Goal: Navigation & Orientation: Find specific page/section

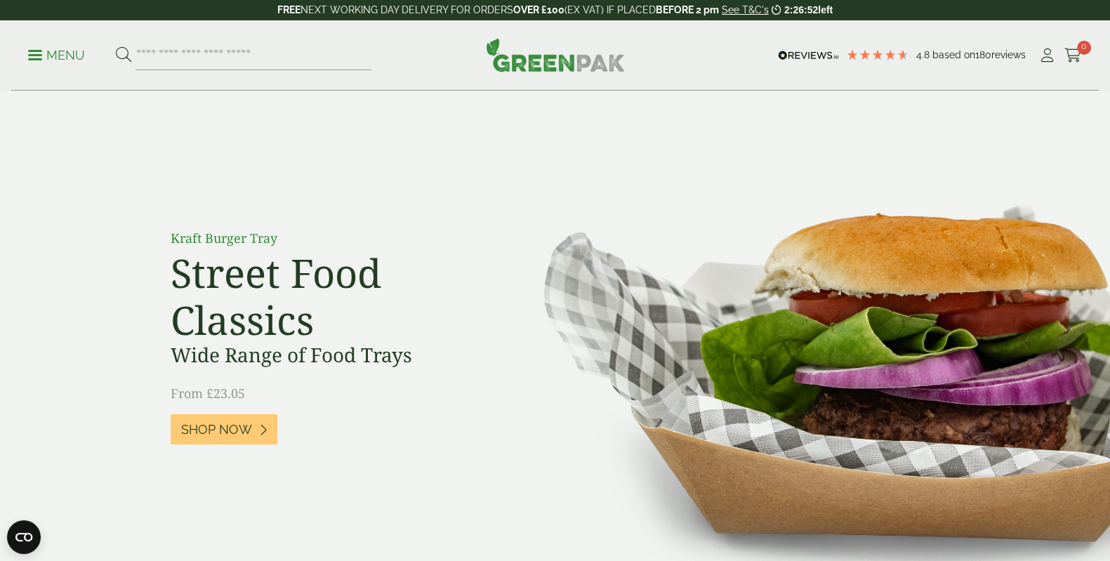
click at [53, 51] on p "Menu" at bounding box center [56, 55] width 57 height 17
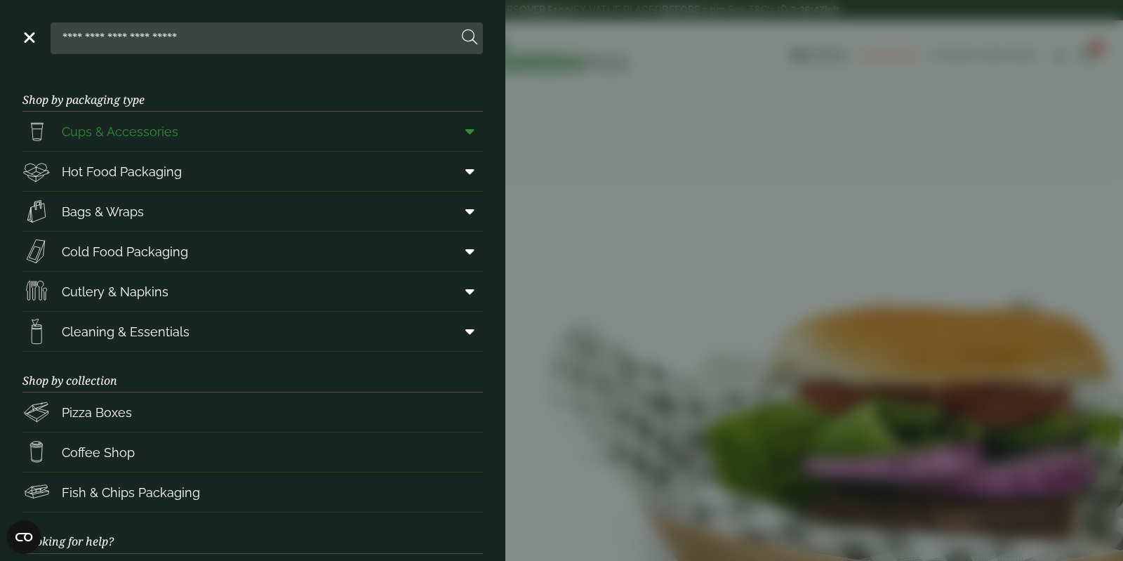
click at [104, 130] on span "Cups & Accessories" at bounding box center [120, 131] width 117 height 19
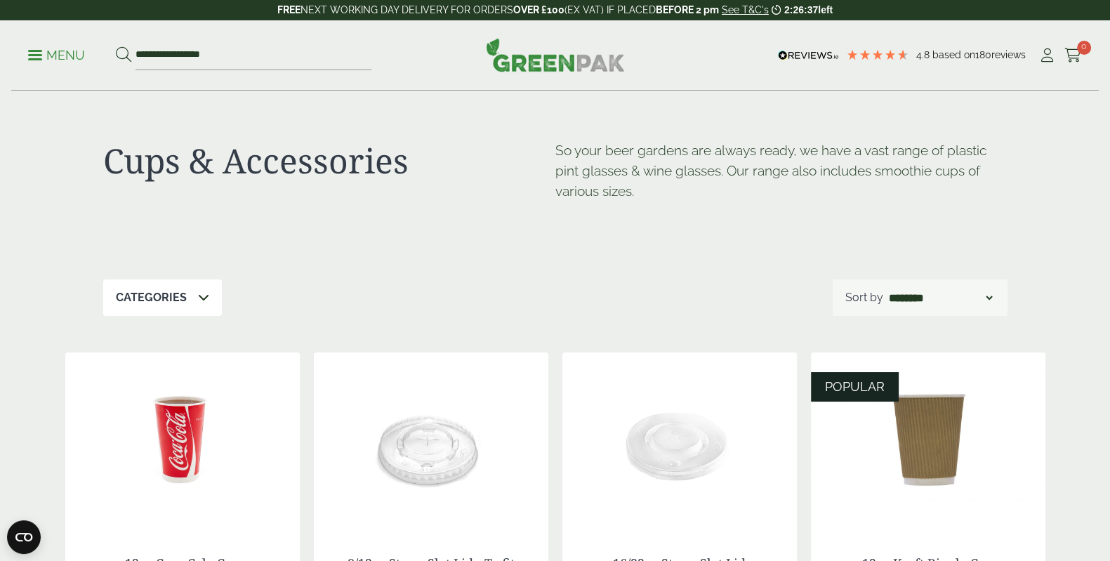
click at [45, 58] on p "Menu" at bounding box center [56, 55] width 57 height 17
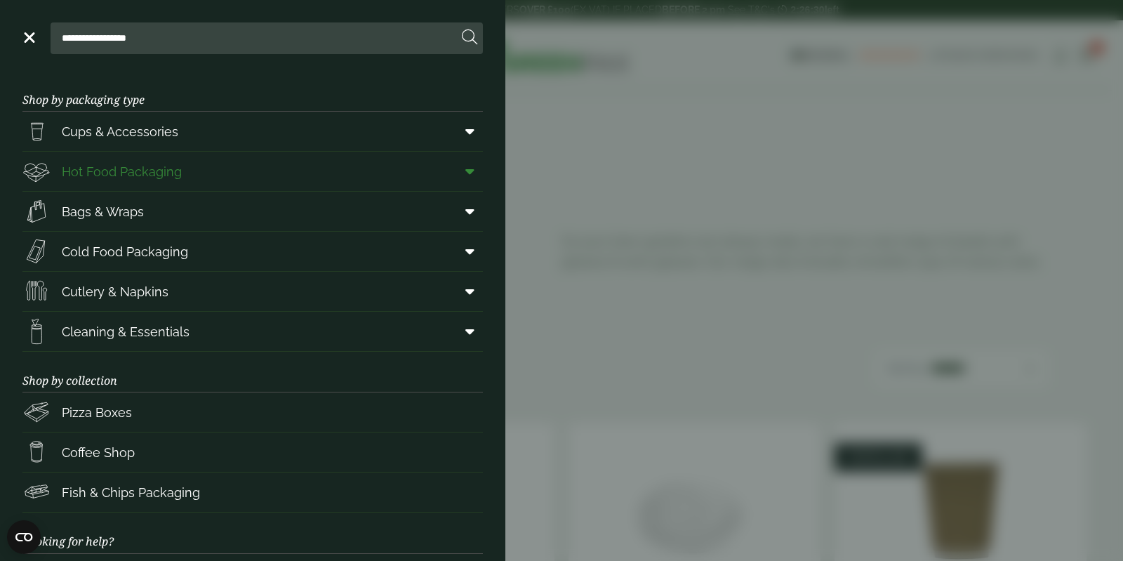
click at [110, 166] on span "Hot Food Packaging" at bounding box center [122, 171] width 120 height 19
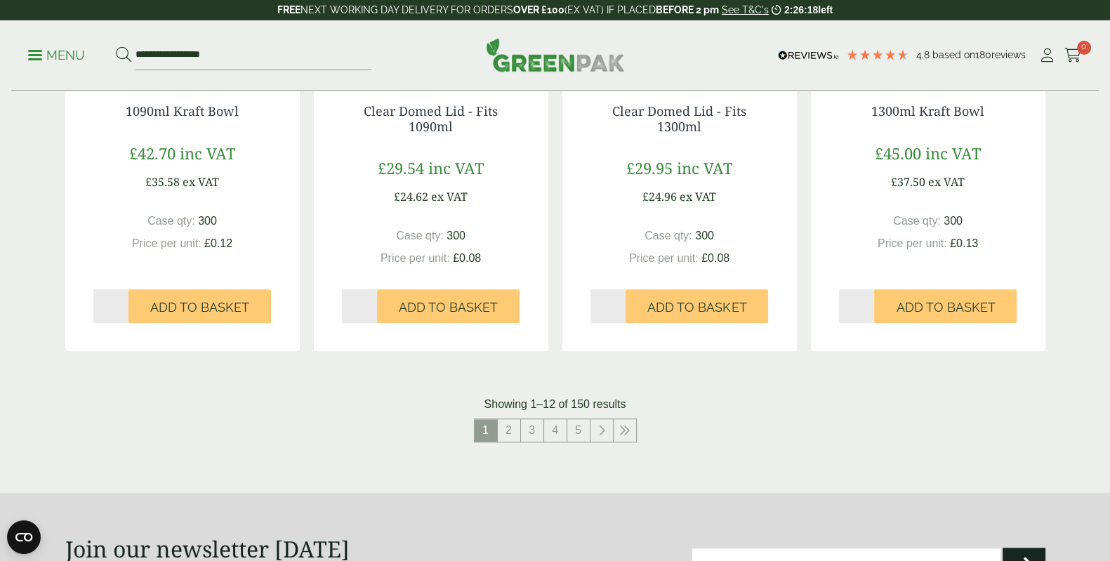
scroll to position [1579, 0]
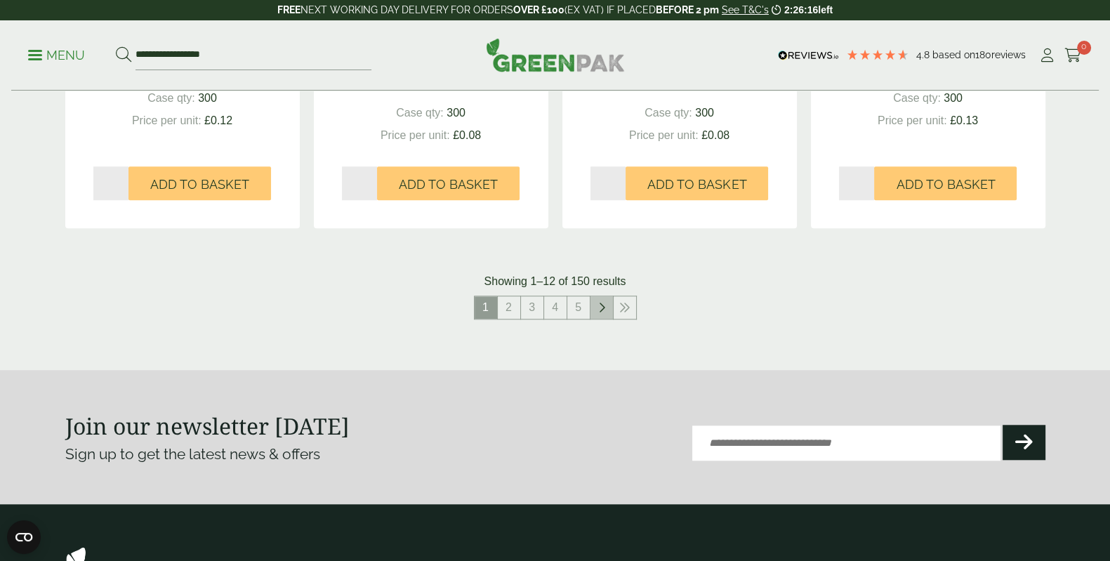
click at [600, 302] on icon at bounding box center [601, 307] width 7 height 11
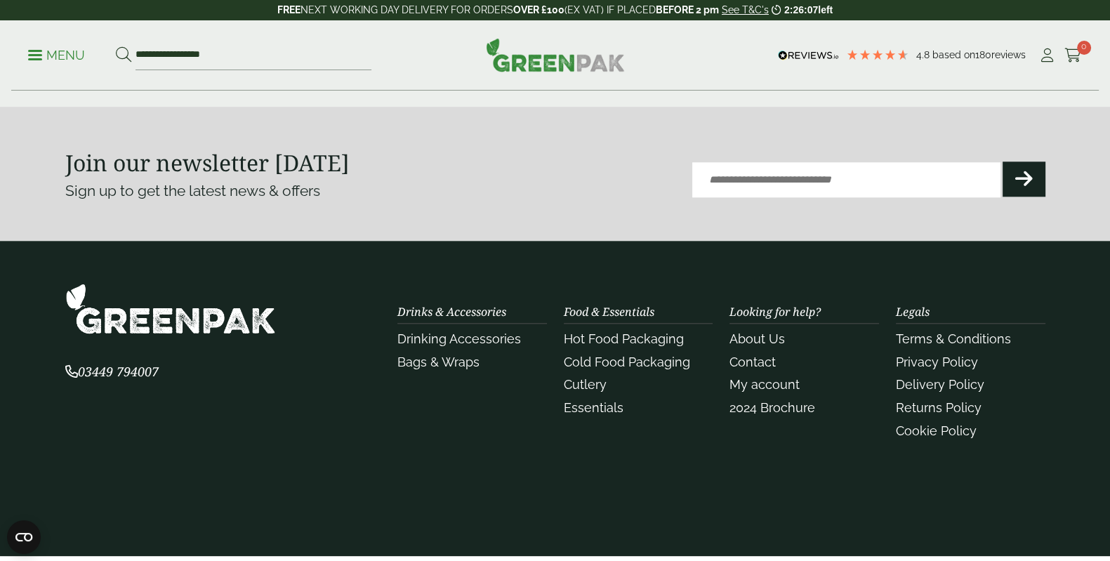
scroll to position [1579, 0]
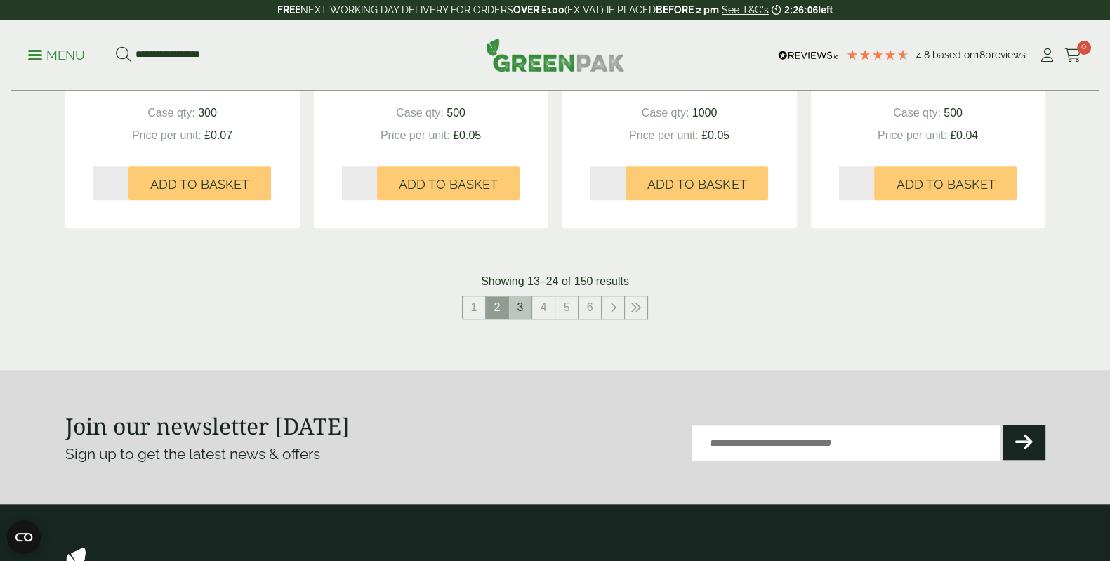
click at [519, 296] on link "3" at bounding box center [520, 307] width 22 height 22
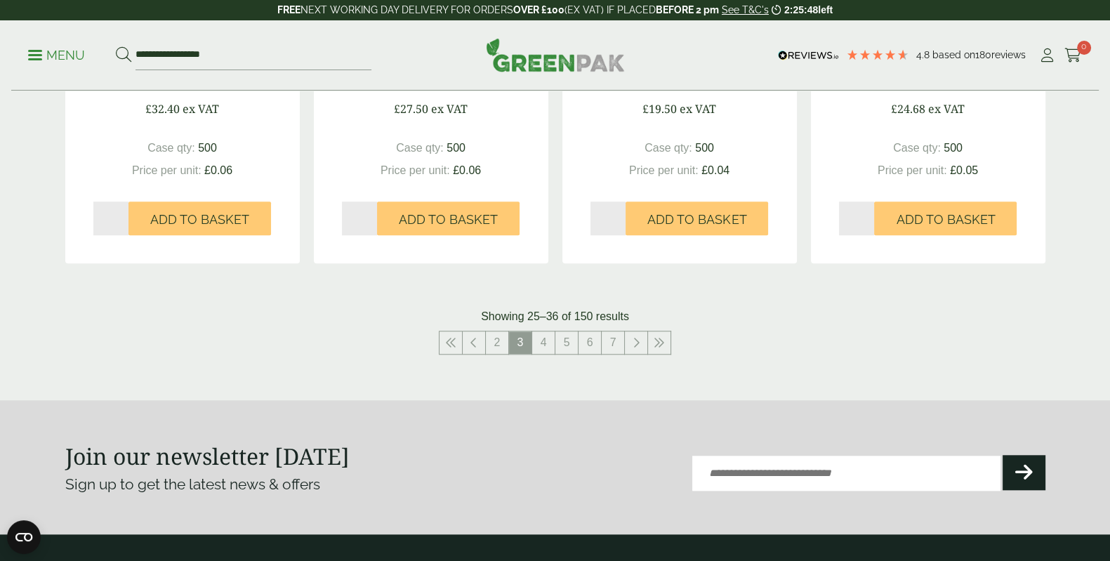
scroll to position [1507, 0]
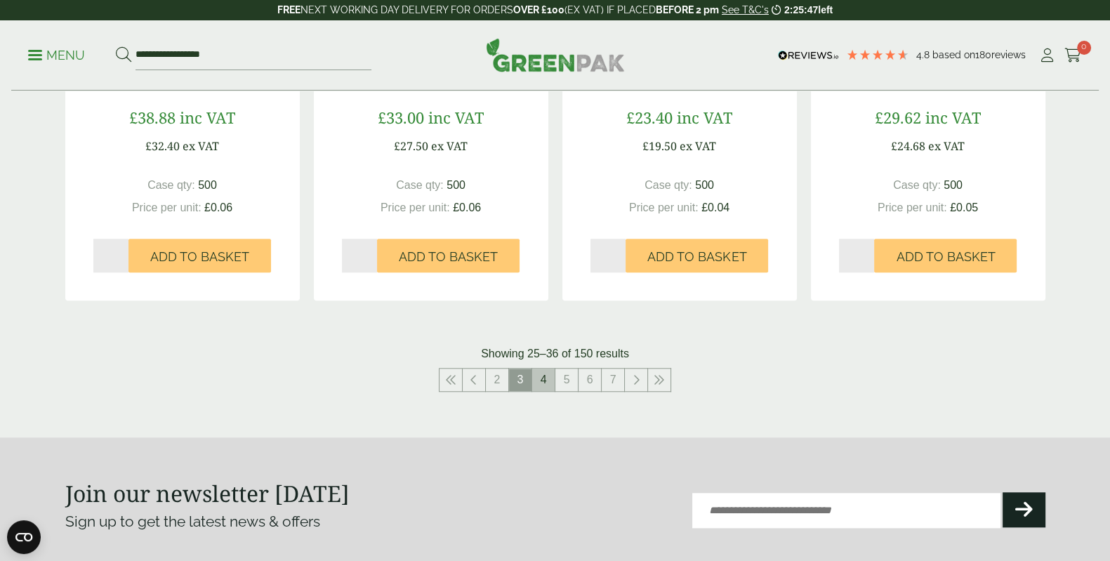
click at [546, 368] on link "4" at bounding box center [543, 379] width 22 height 22
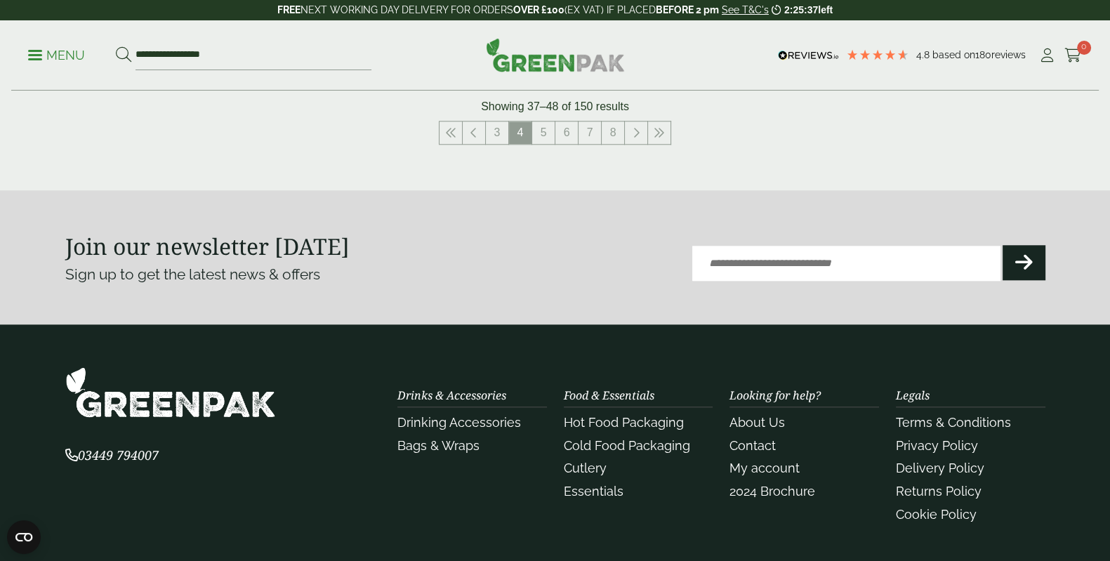
scroll to position [1755, 0]
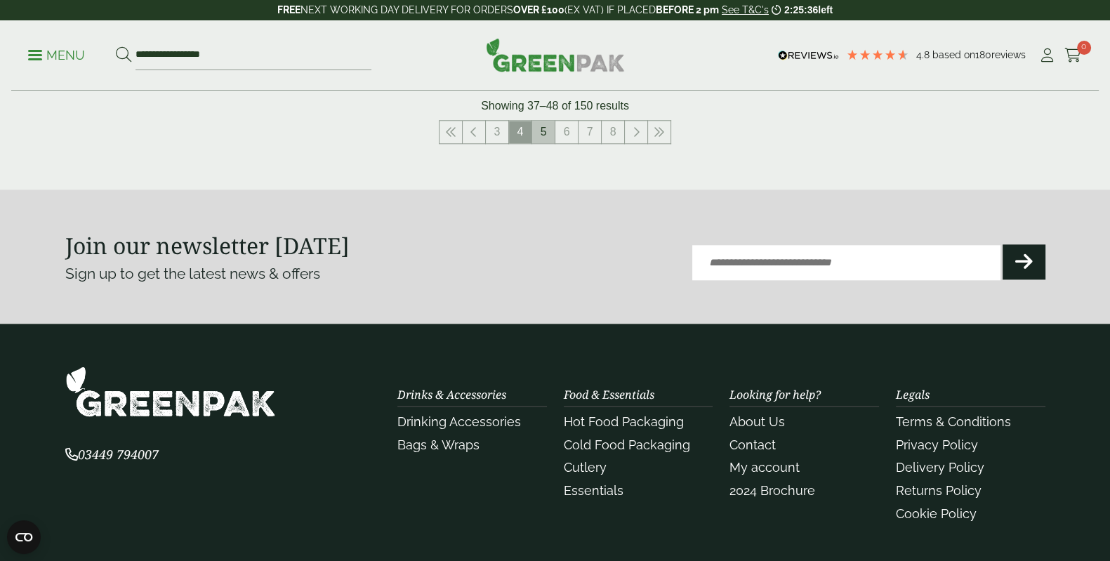
click at [544, 121] on link "5" at bounding box center [543, 132] width 22 height 22
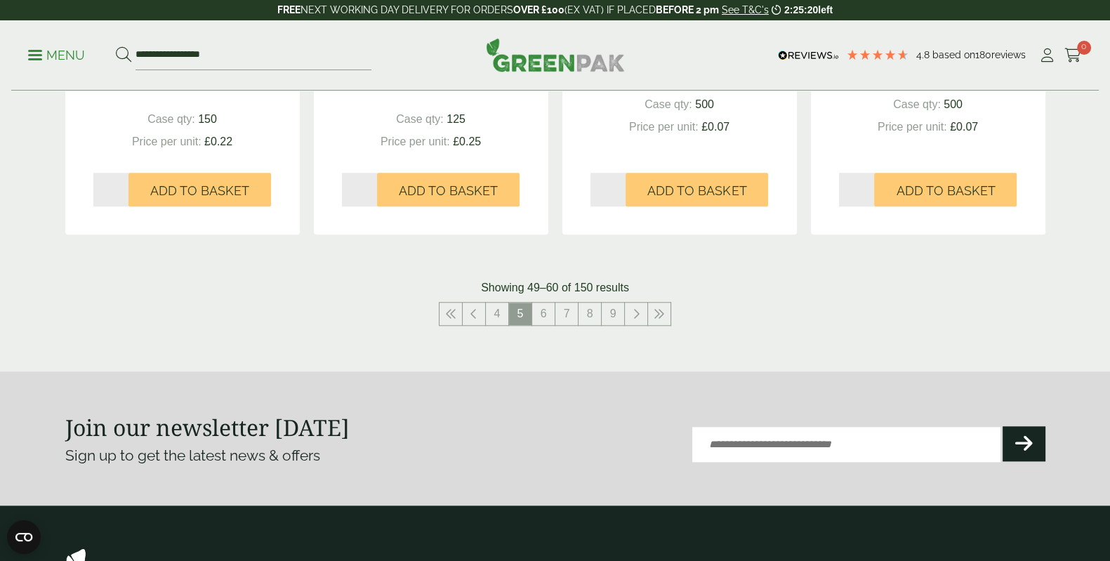
scroll to position [1610, 0]
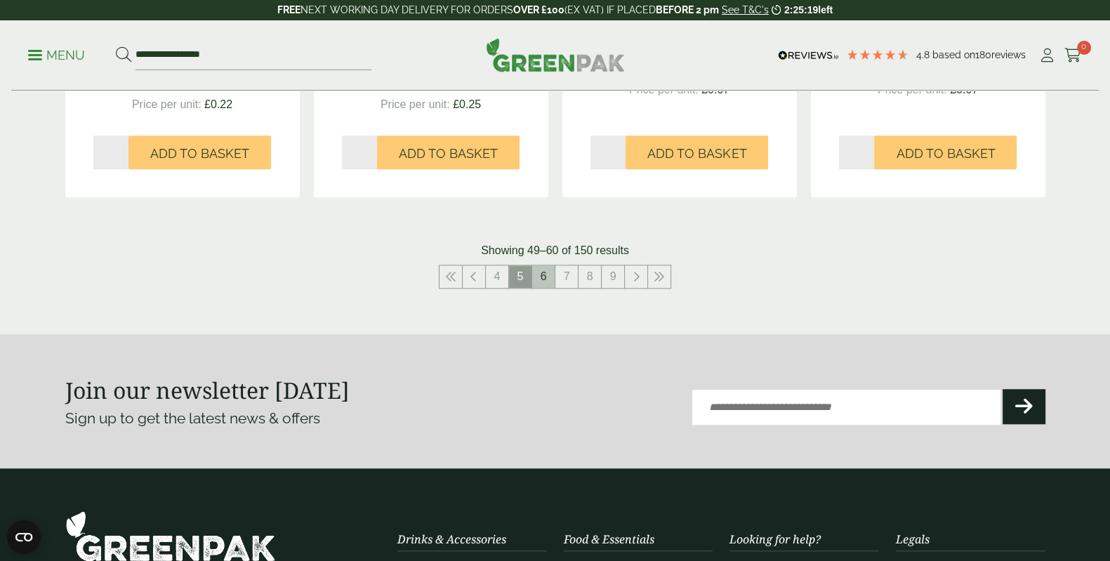
click at [547, 265] on link "6" at bounding box center [543, 276] width 22 height 22
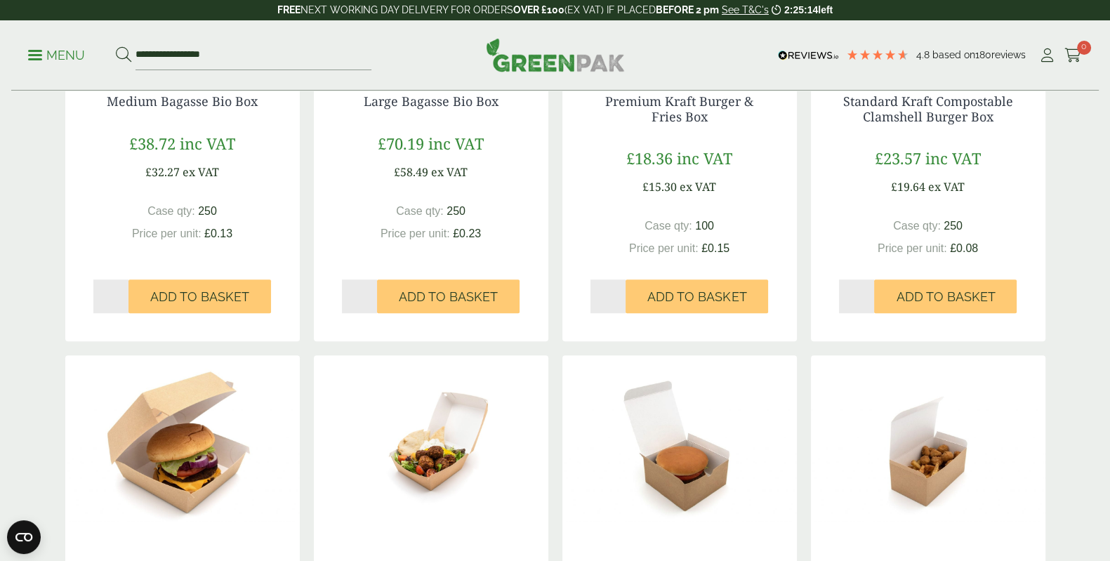
scroll to position [1315, 0]
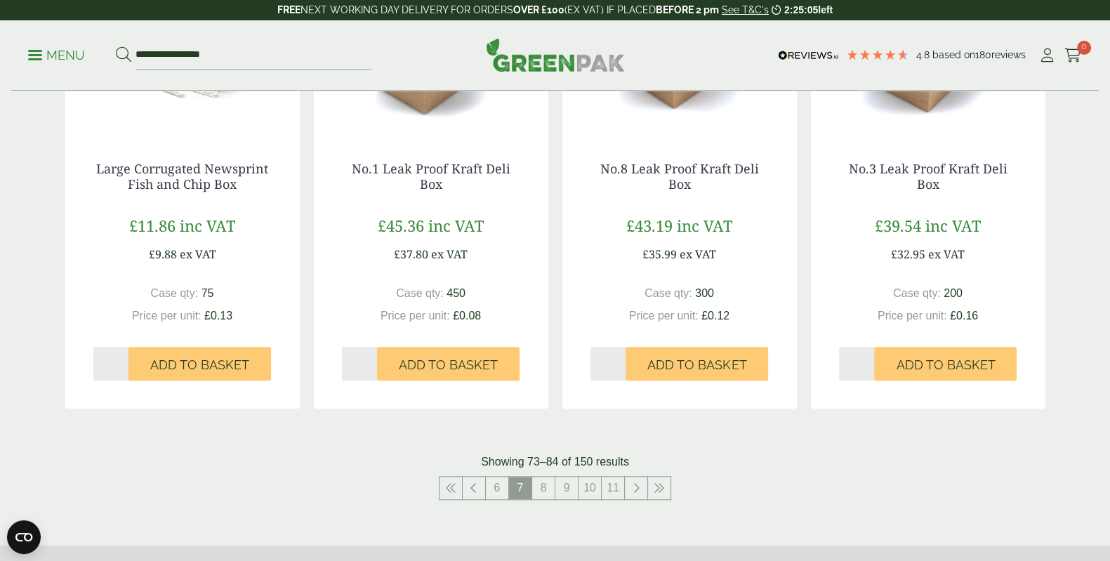
scroll to position [1491, 0]
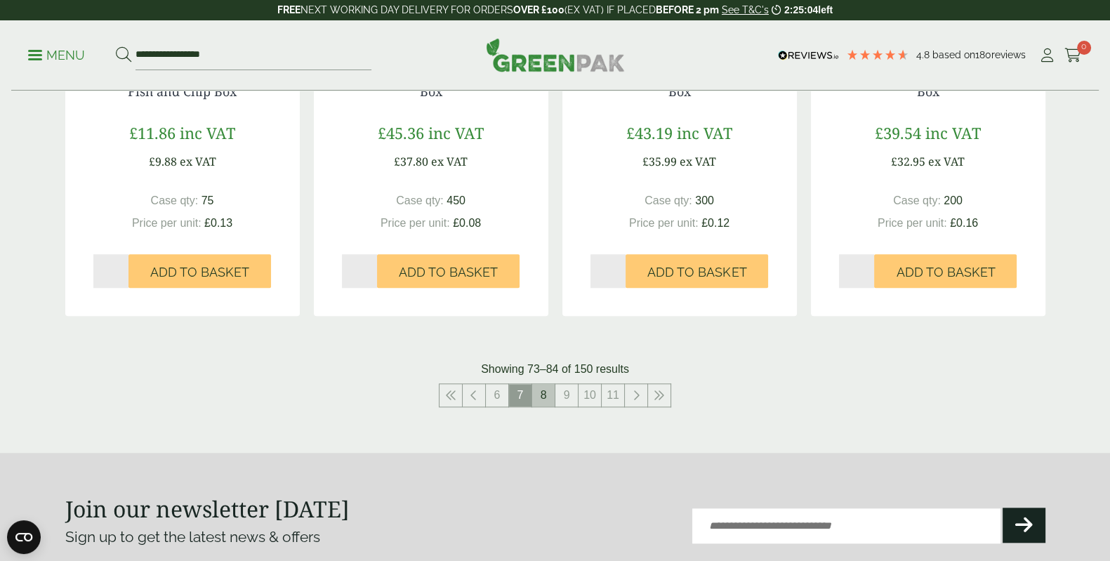
click at [540, 384] on link "8" at bounding box center [543, 395] width 22 height 22
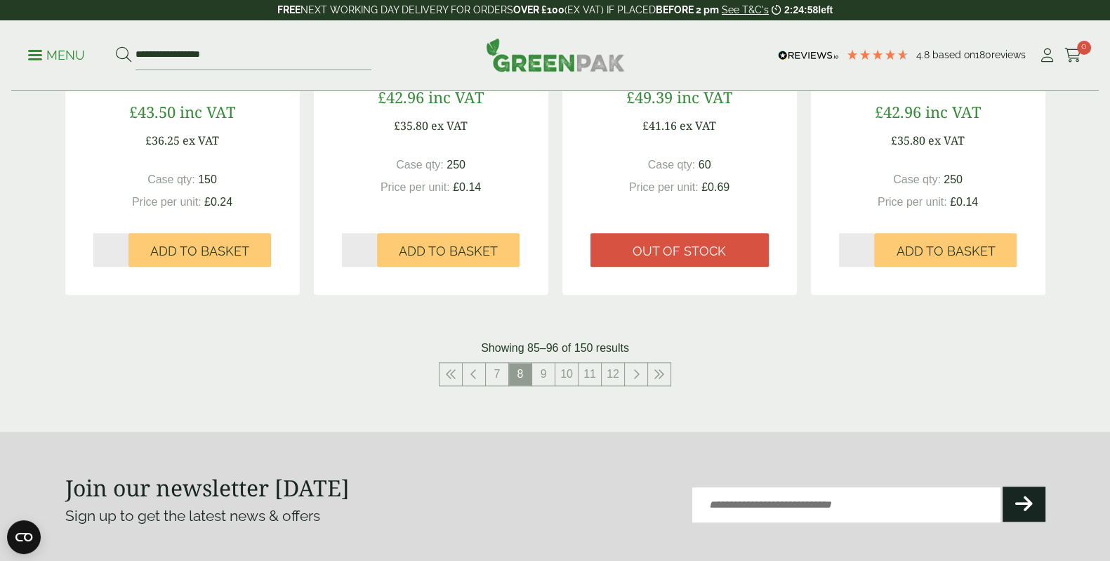
scroll to position [1579, 0]
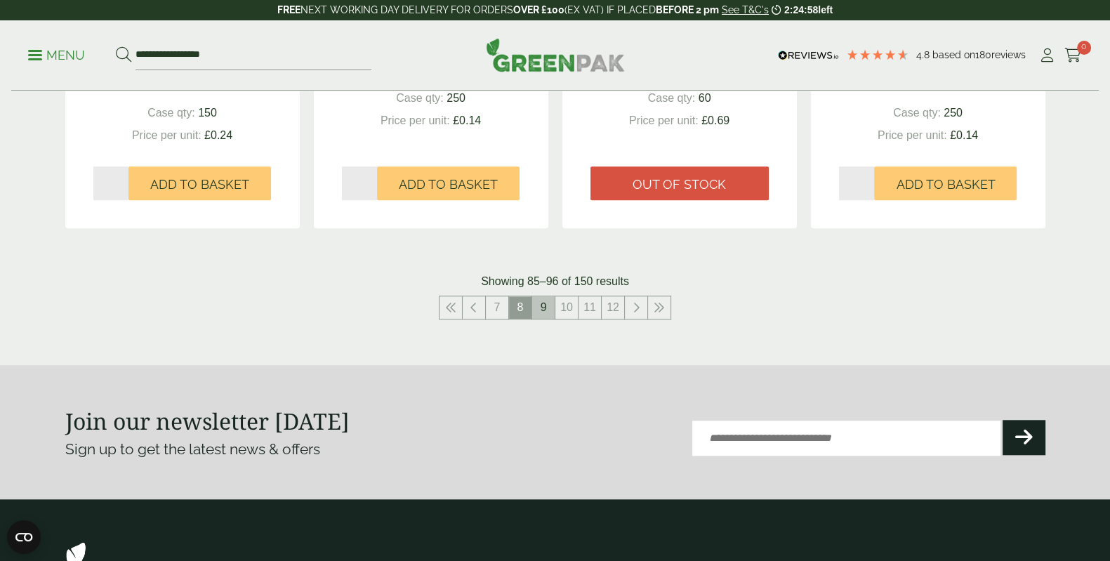
click at [544, 296] on link "9" at bounding box center [543, 307] width 22 height 22
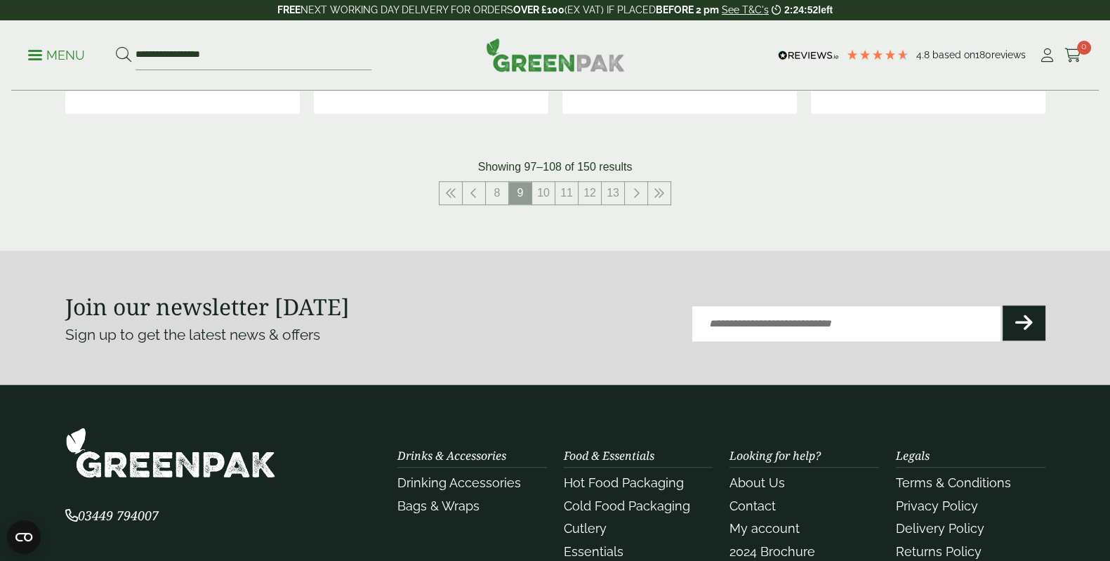
scroll to position [1667, 0]
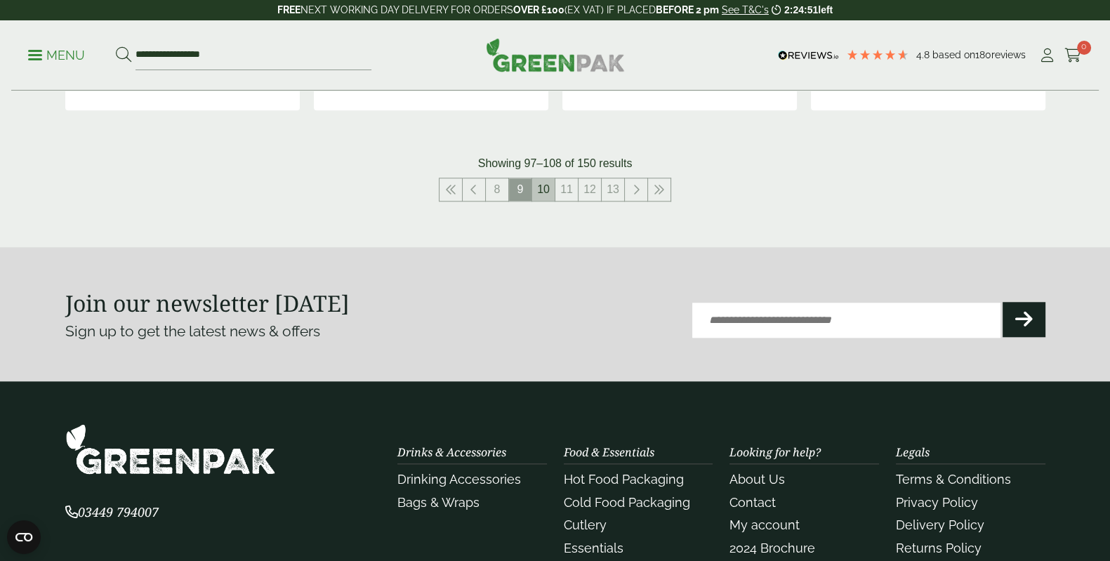
click at [535, 178] on link "10" at bounding box center [543, 189] width 22 height 22
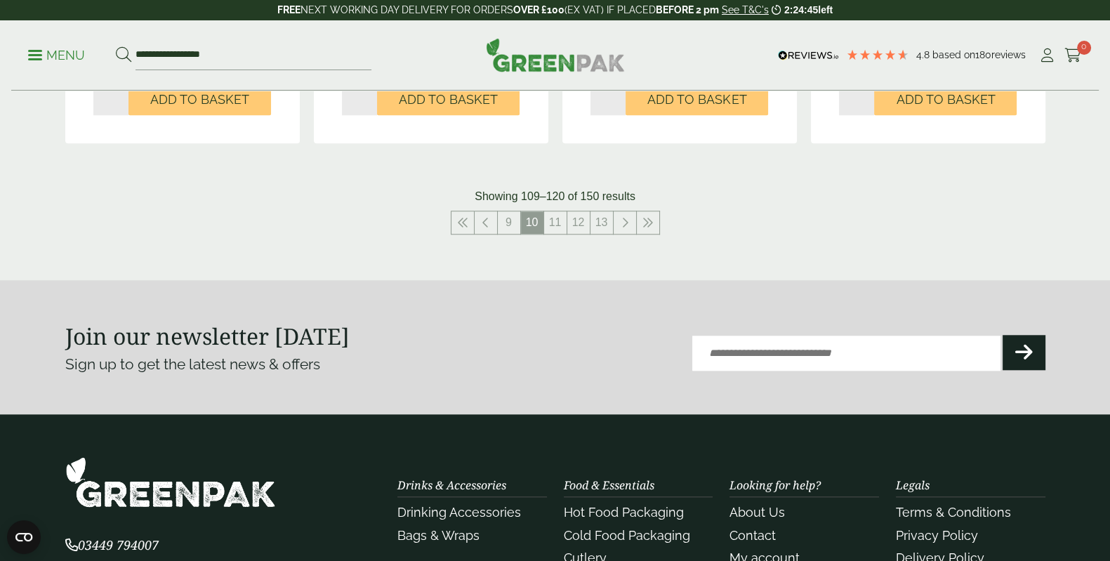
scroll to position [1667, 0]
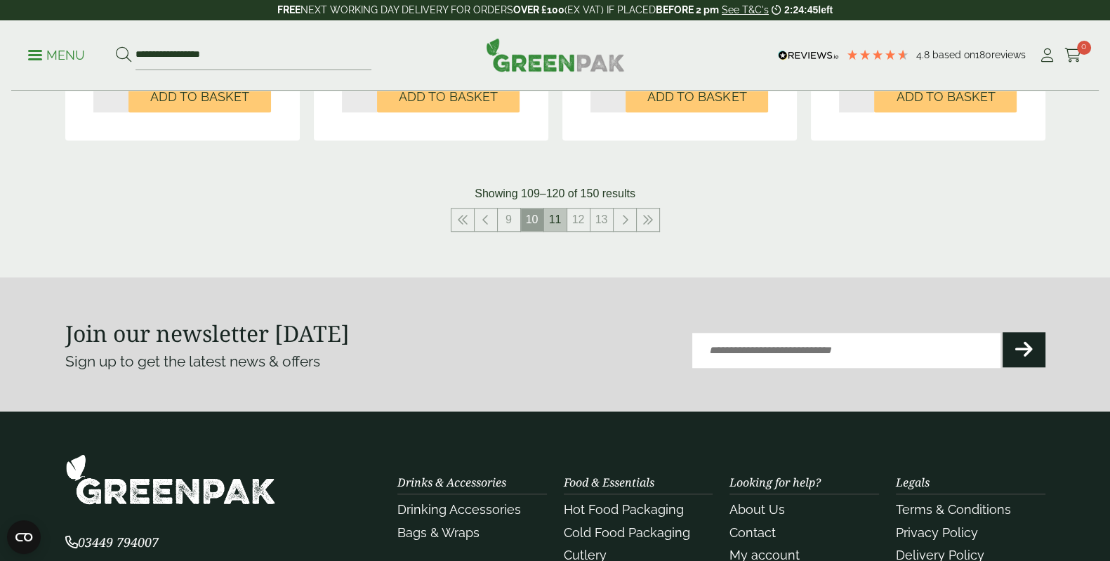
click at [545, 208] on link "11" at bounding box center [555, 219] width 22 height 22
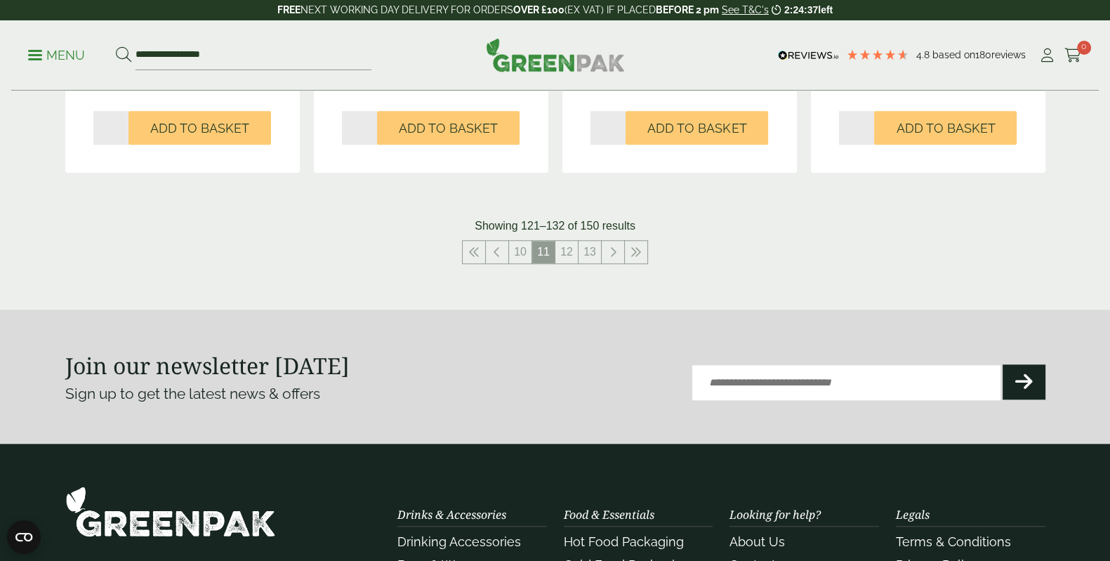
scroll to position [1667, 0]
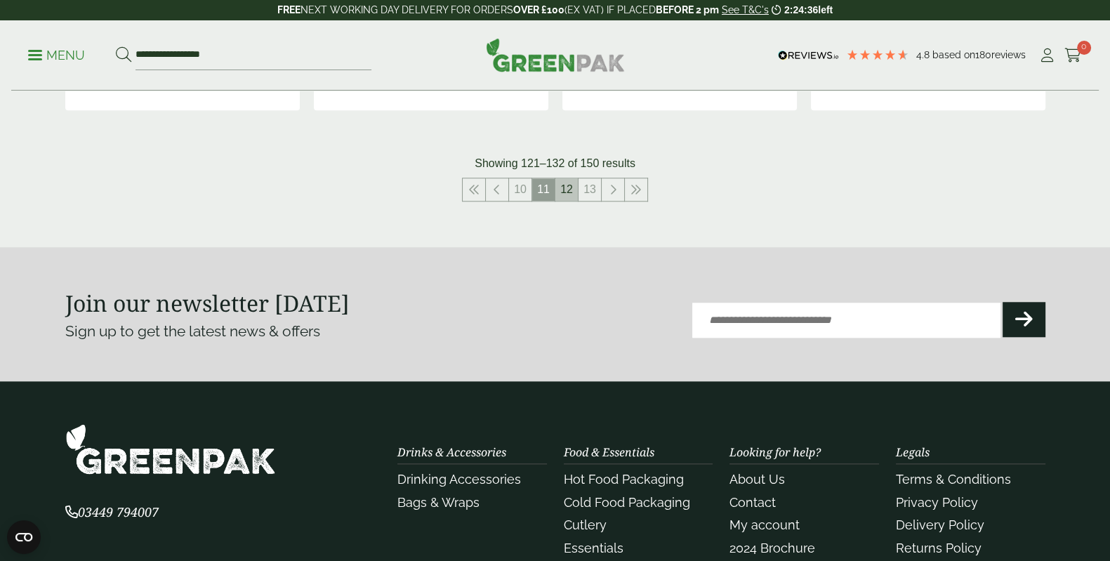
click at [563, 178] on link "12" at bounding box center [566, 189] width 22 height 22
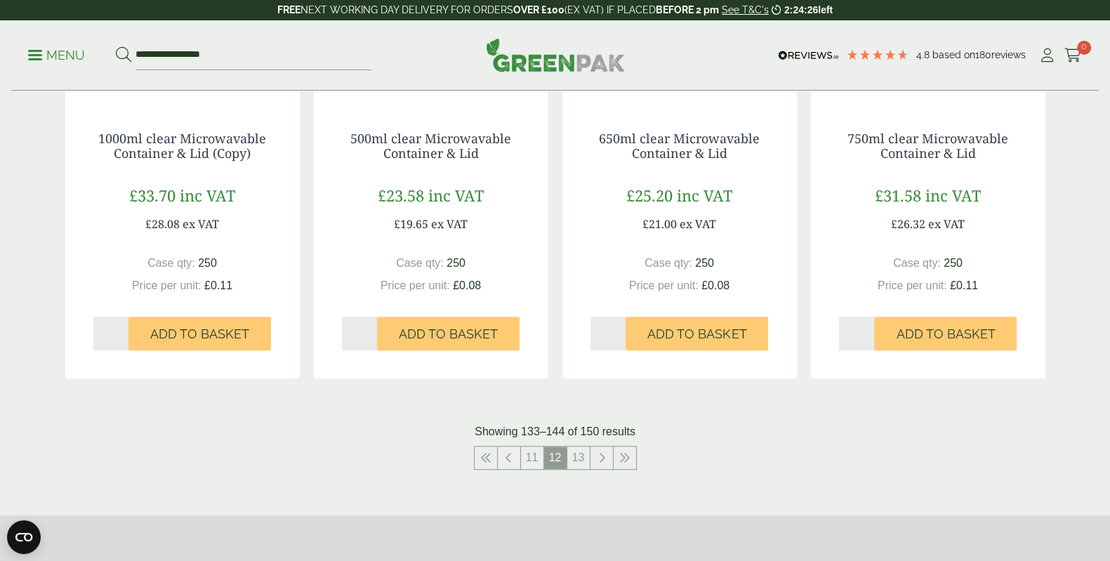
scroll to position [1491, 0]
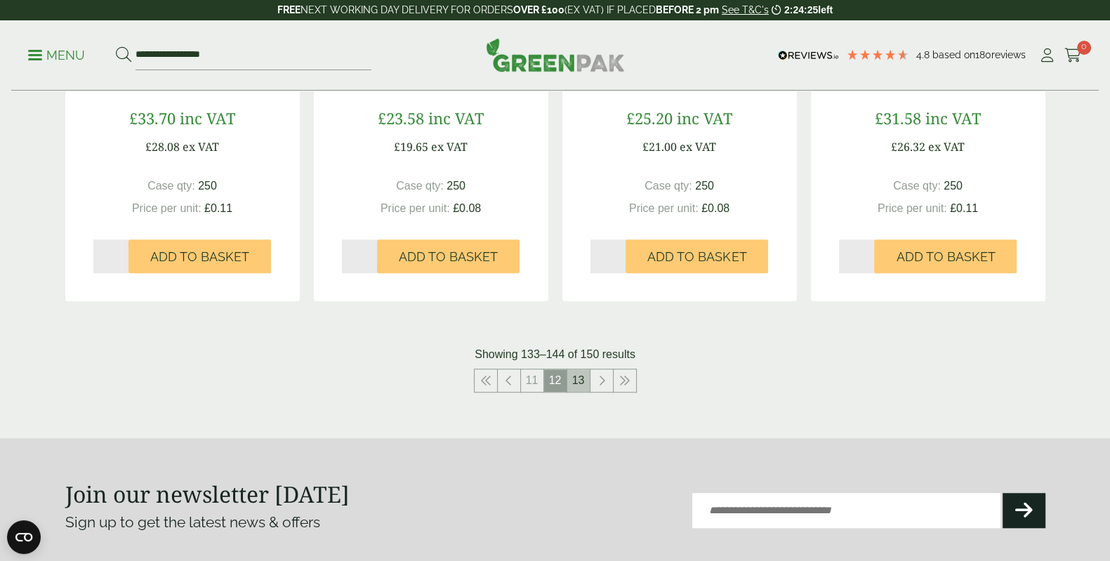
click at [575, 369] on link "13" at bounding box center [578, 380] width 22 height 22
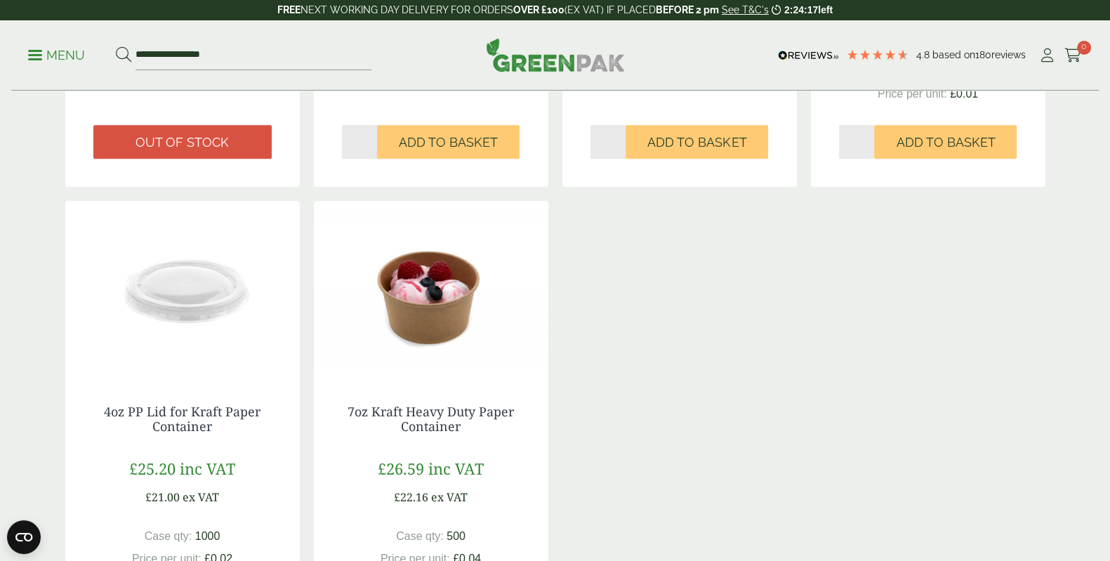
scroll to position [794, 0]
